Goal: Obtain resource: Obtain resource

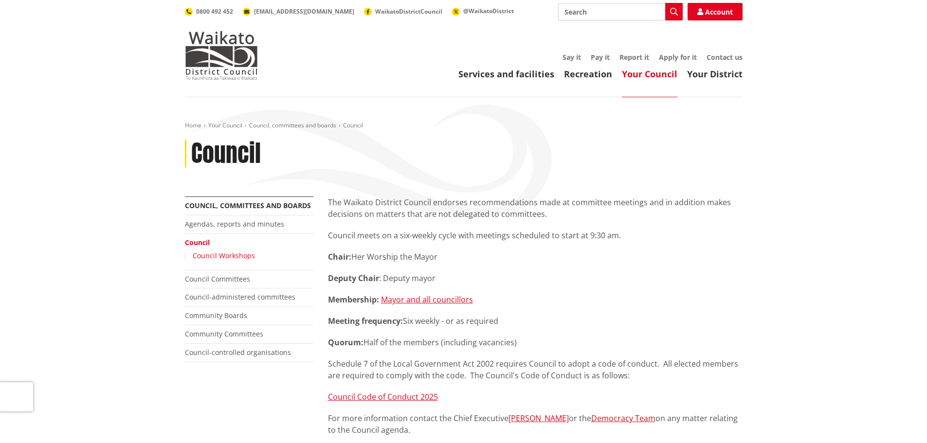
click at [234, 255] on link "Council Workshops" at bounding box center [224, 255] width 62 height 9
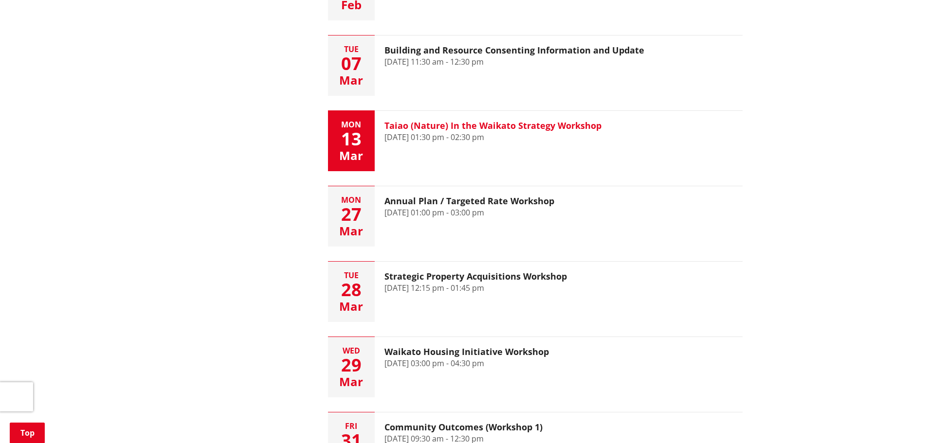
scroll to position [730, 0]
click at [542, 124] on h3 "Taiao (Nature) In the Waikato Strategy Workshop" at bounding box center [492, 126] width 217 height 11
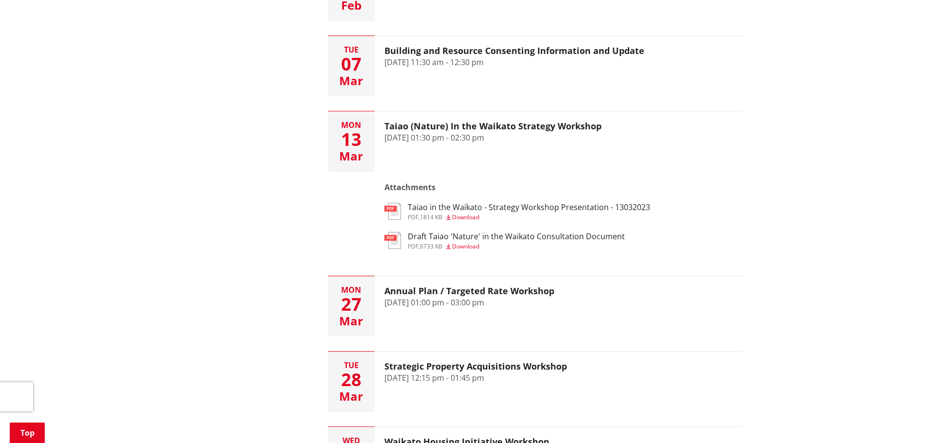
click at [470, 218] on span "Download" at bounding box center [465, 217] width 27 height 8
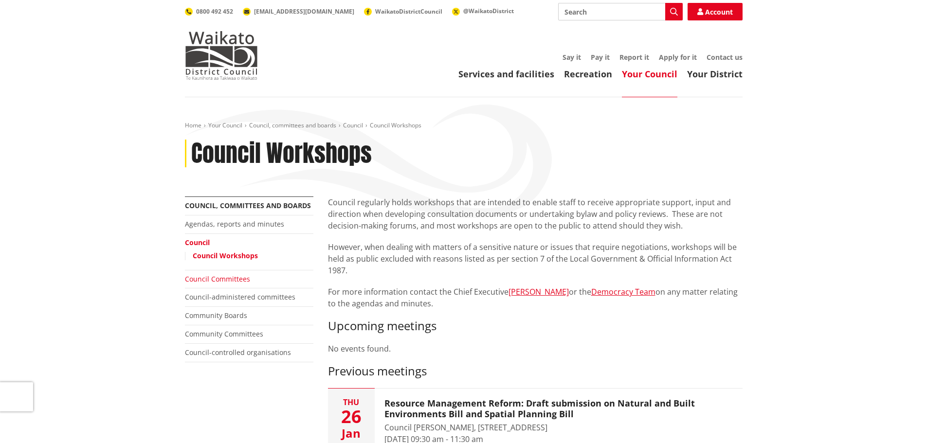
click at [227, 281] on link "Council Committees" at bounding box center [217, 278] width 65 height 9
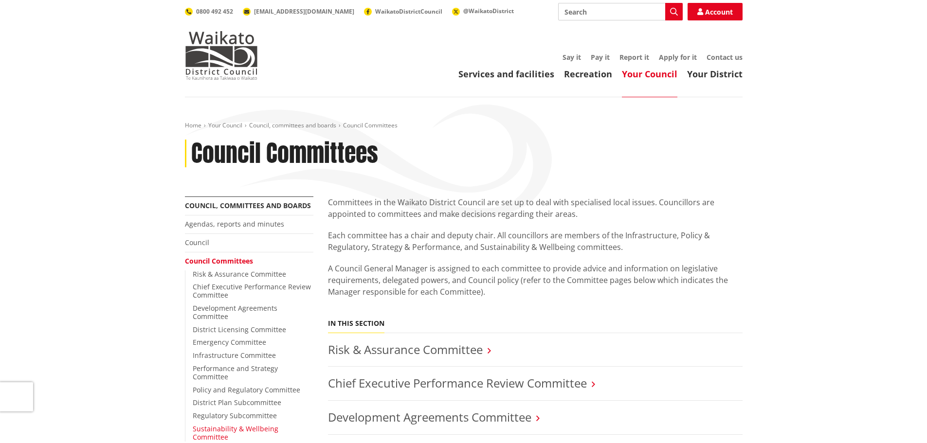
click at [262, 424] on link "Sustainability & Wellbeing Committee" at bounding box center [236, 433] width 86 height 18
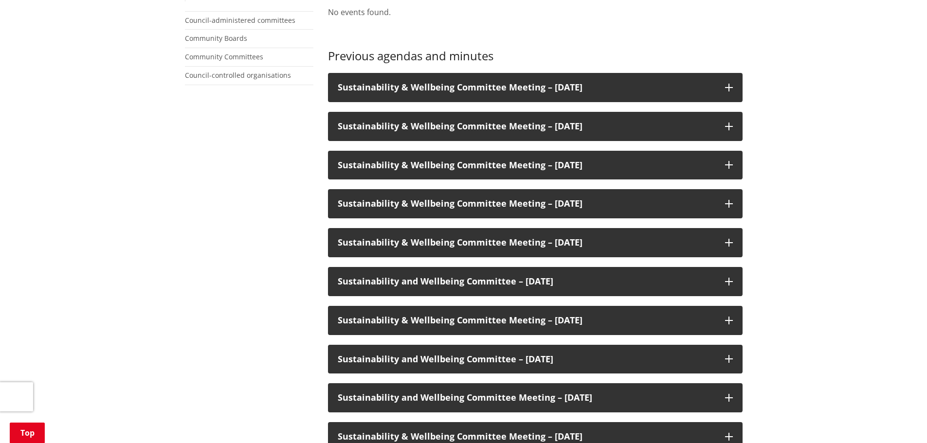
scroll to position [438, 0]
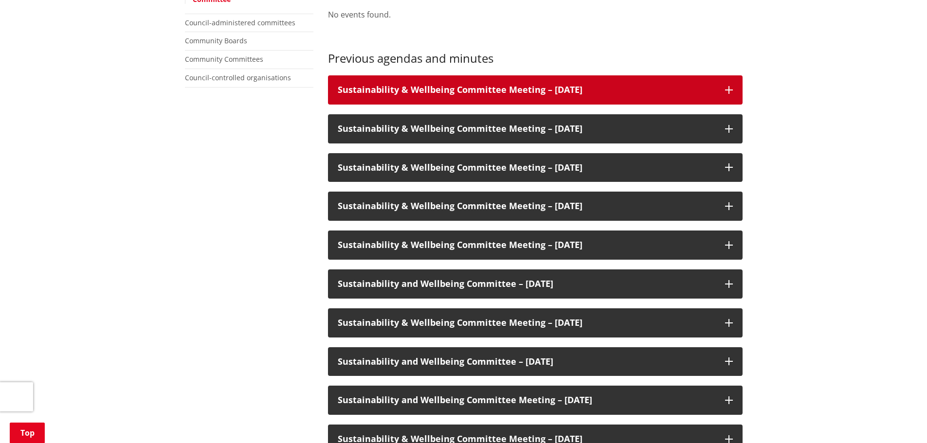
click at [726, 94] on div "Sustainability & Wellbeing Committee Meeting – 10 April 2024" at bounding box center [535, 89] width 415 height 29
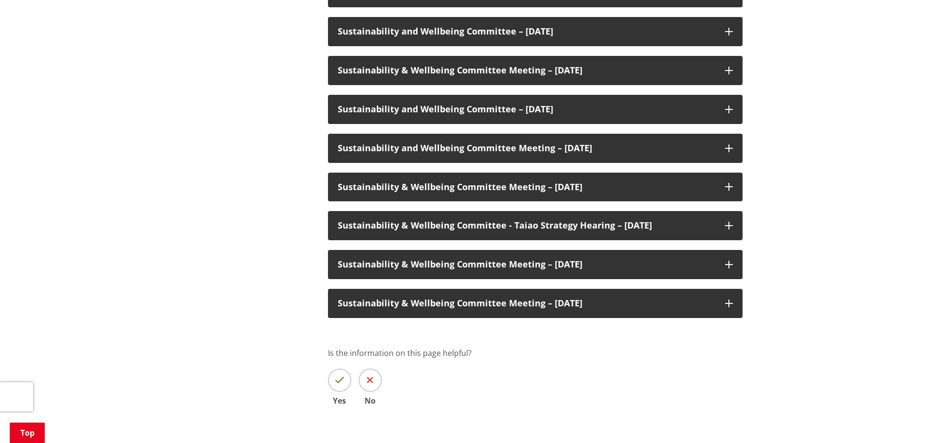
scroll to position [730, 0]
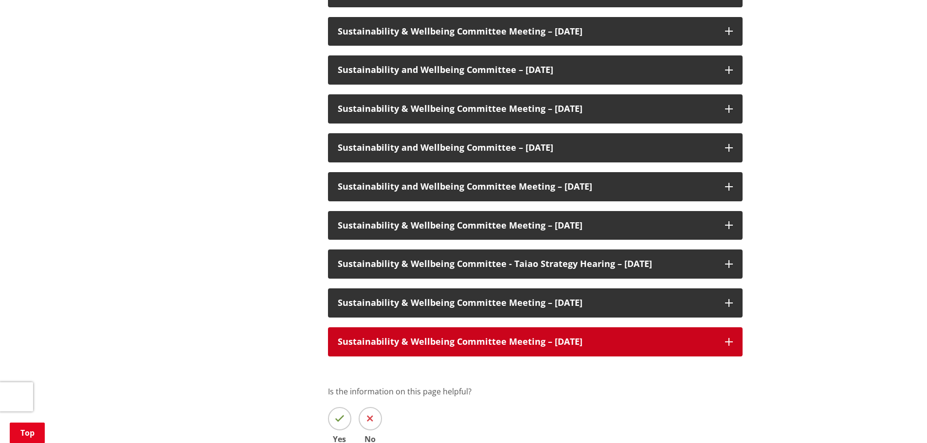
click at [730, 341] on icon at bounding box center [729, 342] width 8 height 8
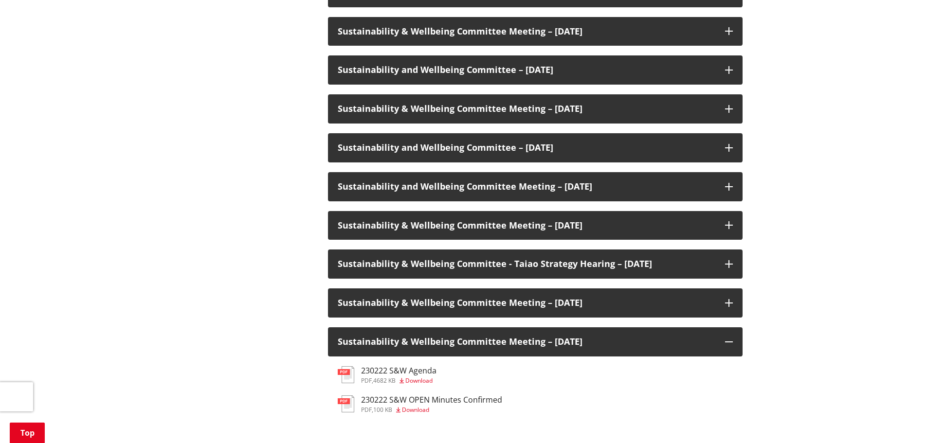
click at [405, 369] on h3 "230222 S&W Agenda" at bounding box center [398, 370] width 75 height 9
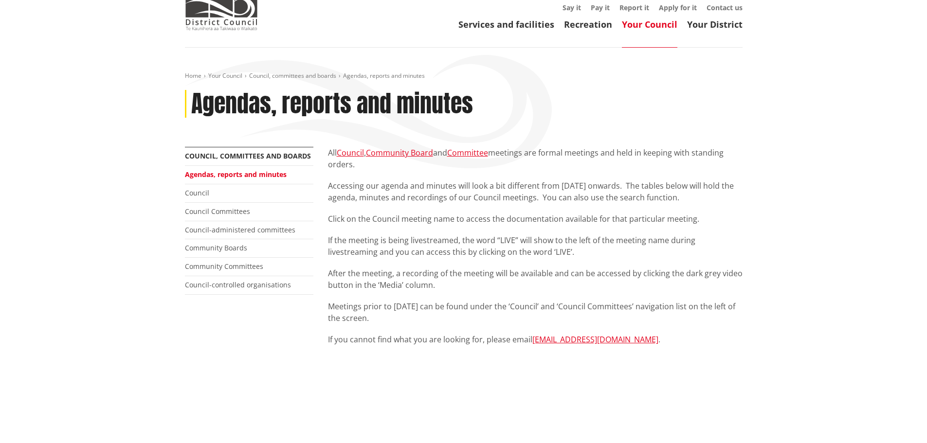
scroll to position [49, 0]
click at [211, 213] on link "Council Committees" at bounding box center [217, 212] width 65 height 9
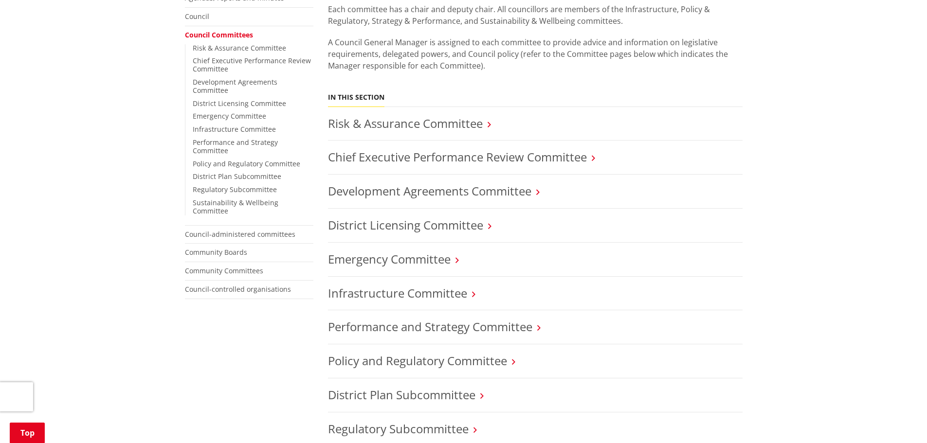
scroll to position [341, 0]
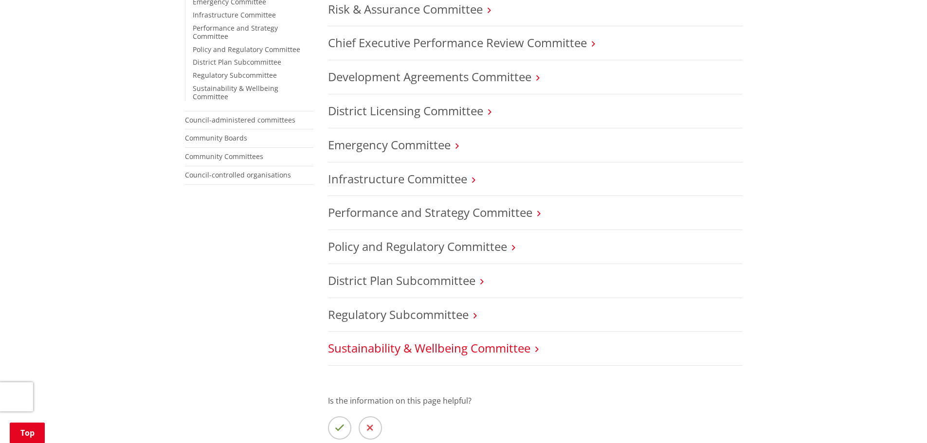
click at [446, 349] on link "Sustainability & Wellbeing Committee" at bounding box center [429, 348] width 202 height 16
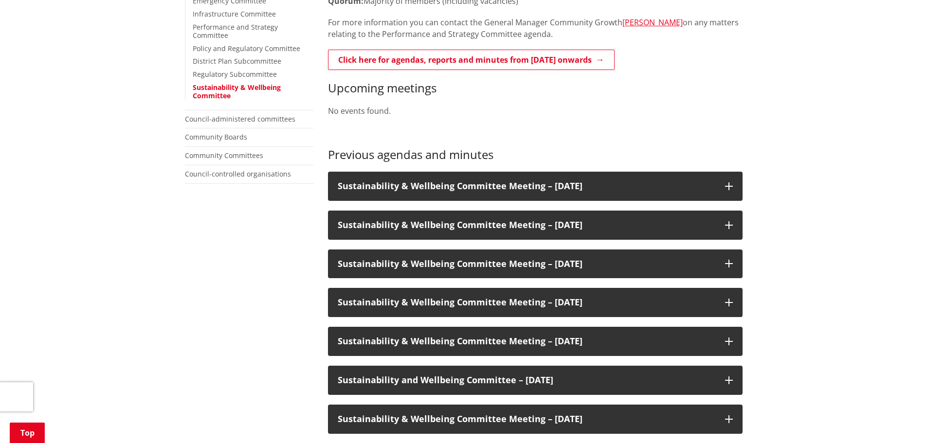
scroll to position [341, 0]
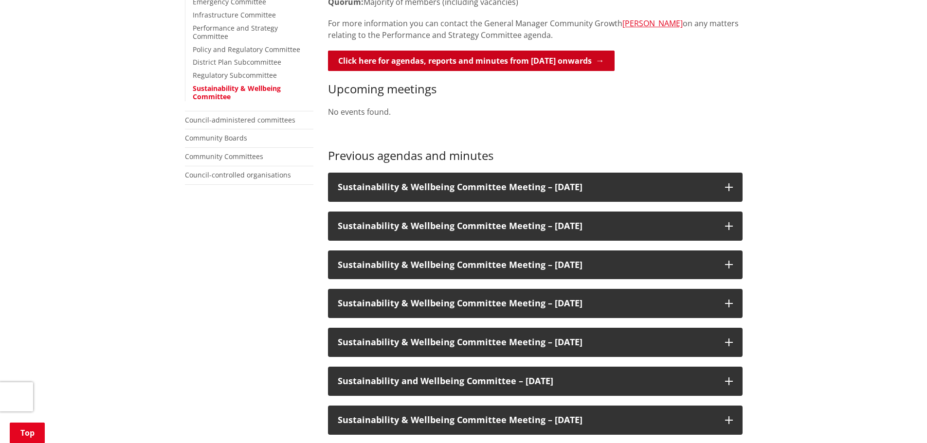
click at [577, 60] on link "Click here for agendas, reports and minutes from [DATE] onwards" at bounding box center [471, 61] width 287 height 20
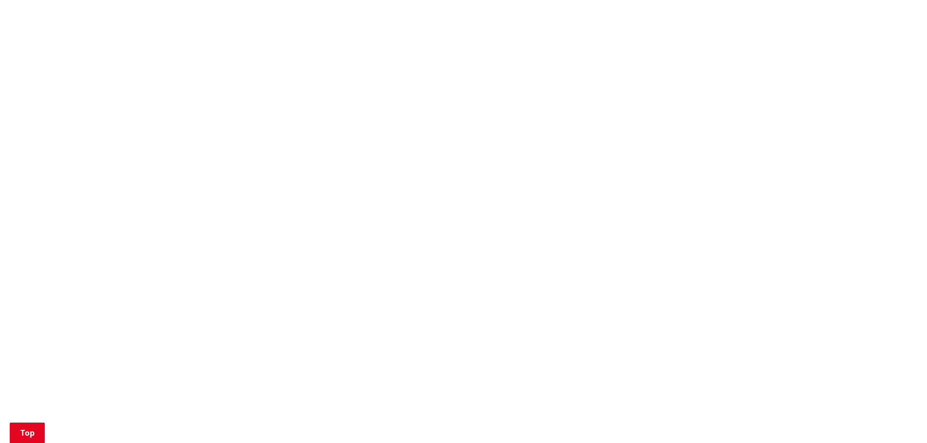
scroll to position [827, 0]
